Goal: Browse casually

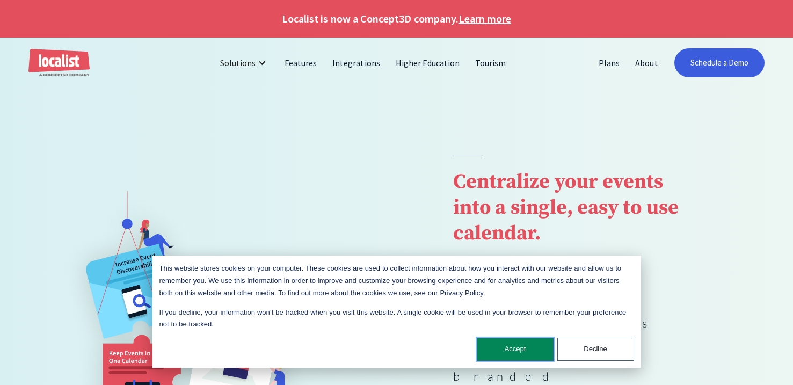
click at [514, 348] on button "Accept" at bounding box center [515, 349] width 77 height 23
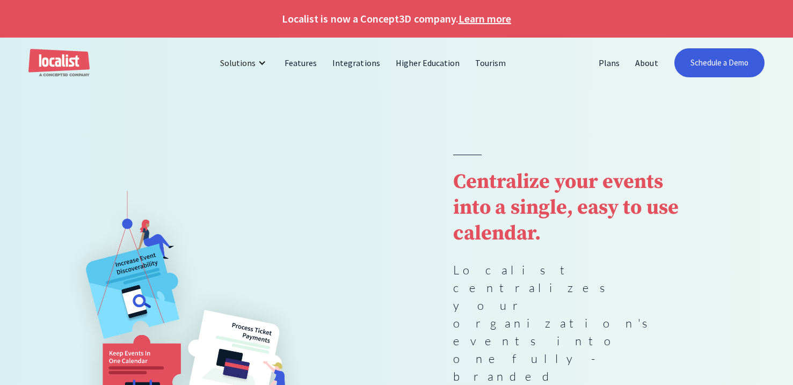
click at [157, 100] on div at bounding box center [396, 121] width 793 height 67
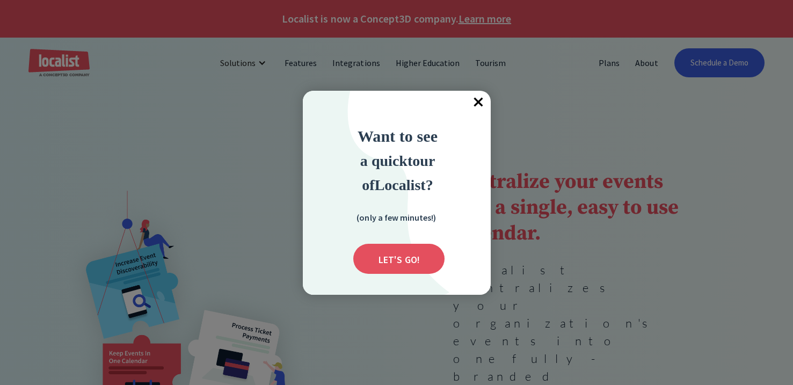
click at [479, 100] on span "×" at bounding box center [479, 103] width 24 height 24
